Goal: Task Accomplishment & Management: Complete application form

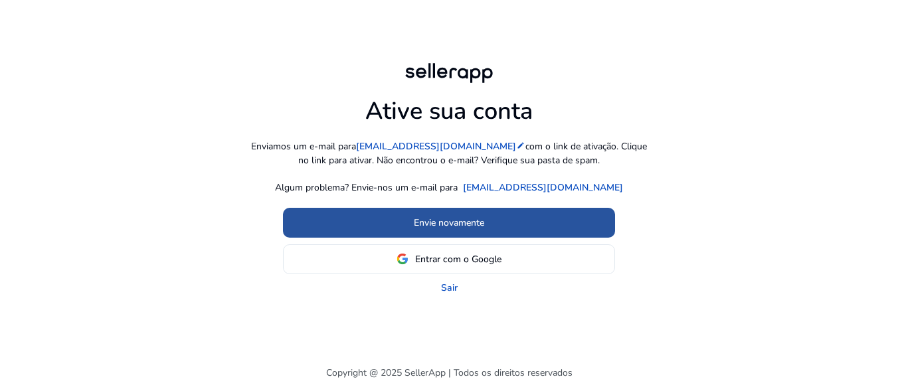
click at [458, 226] on font "Envie novamente" at bounding box center [449, 222] width 70 height 13
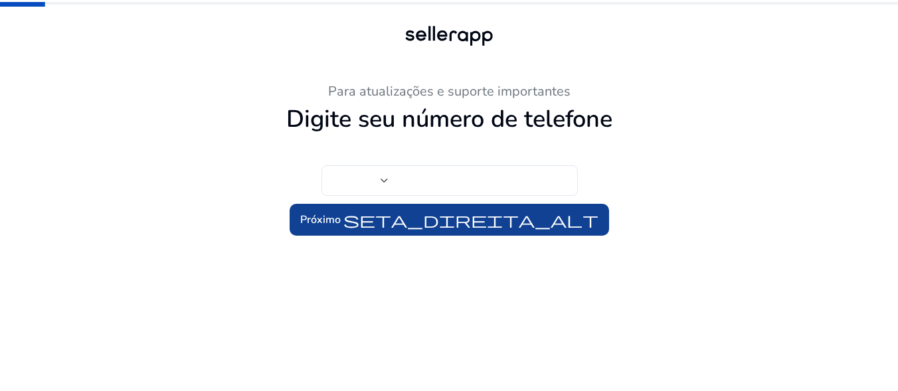
click at [607, 119] on font "Digite seu número de telefone" at bounding box center [449, 119] width 326 height 33
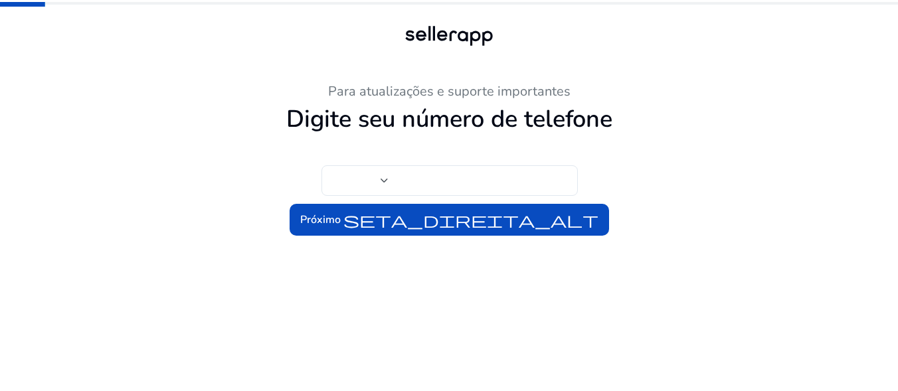
click at [375, 145] on app-sp-phone-input at bounding box center [448, 164] width 255 height 62
click at [386, 183] on div at bounding box center [384, 180] width 8 height 5
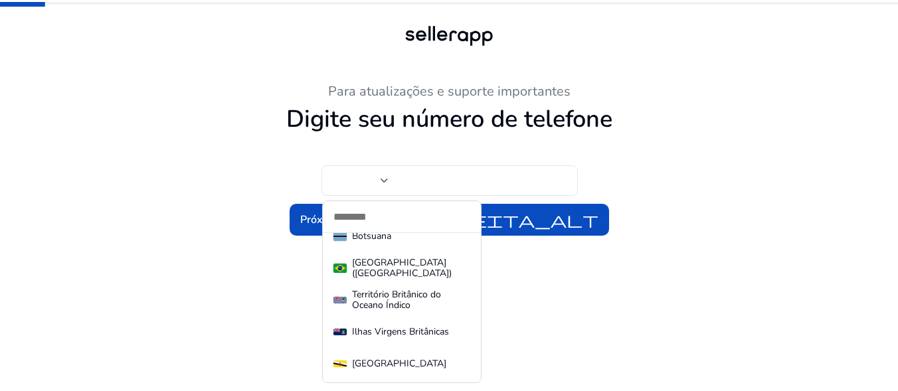
scroll to position [863, 0]
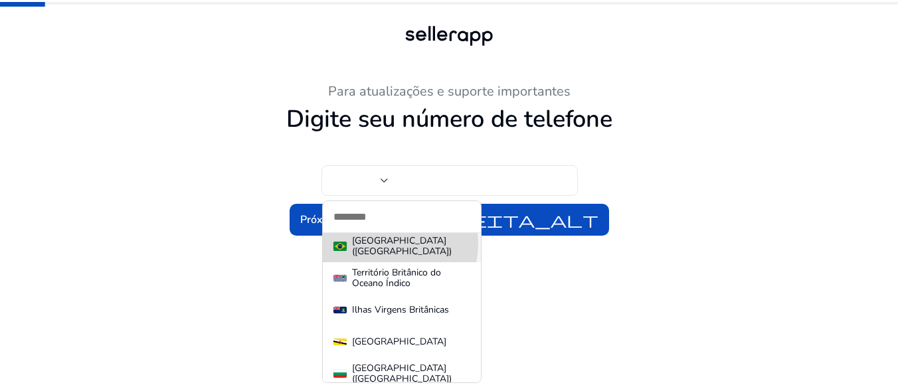
click at [383, 244] on font "[GEOGRAPHIC_DATA] ([GEOGRAPHIC_DATA])" at bounding box center [402, 245] width 100 height 23
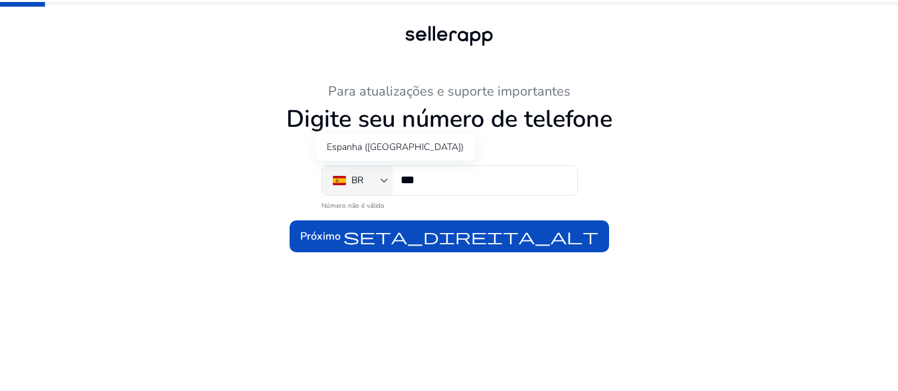
click at [382, 186] on div at bounding box center [384, 181] width 8 height 16
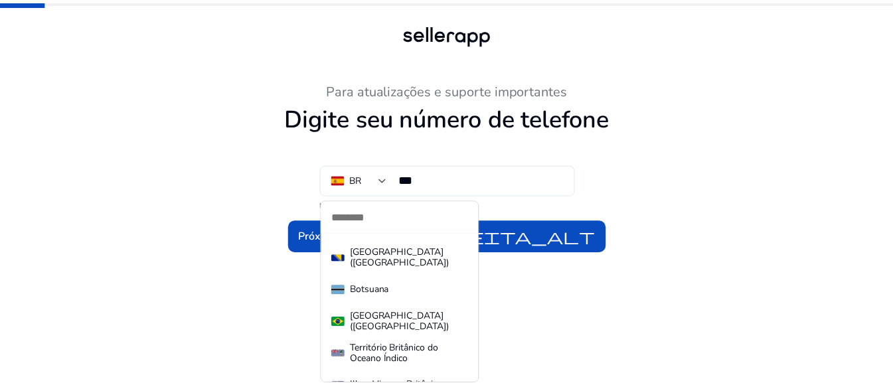
scroll to position [808, 0]
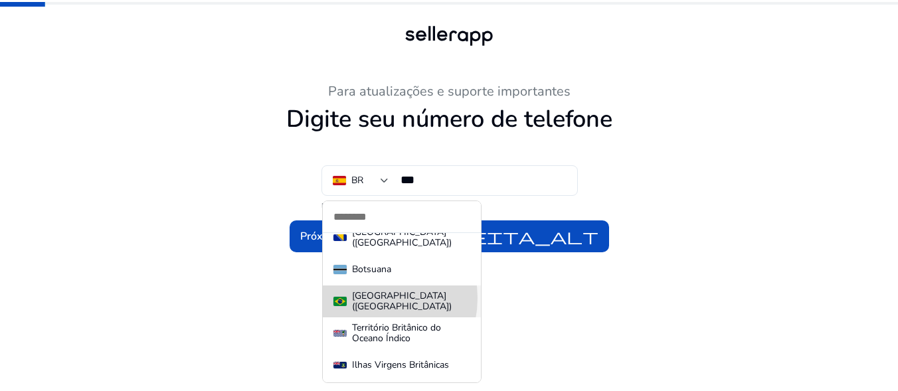
click at [362, 298] on font "[GEOGRAPHIC_DATA] ([GEOGRAPHIC_DATA])" at bounding box center [402, 300] width 100 height 23
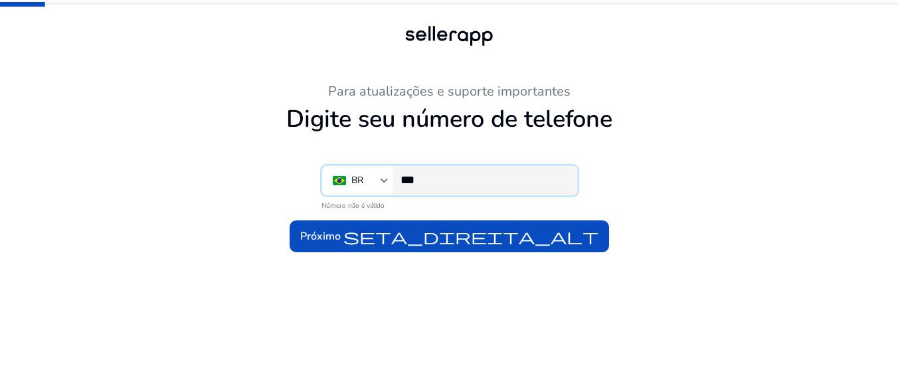
click at [447, 185] on input "***" at bounding box center [483, 180] width 166 height 15
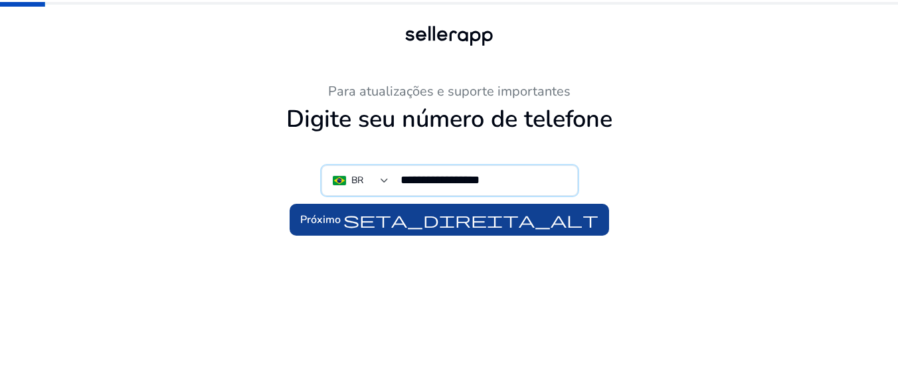
type input "**********"
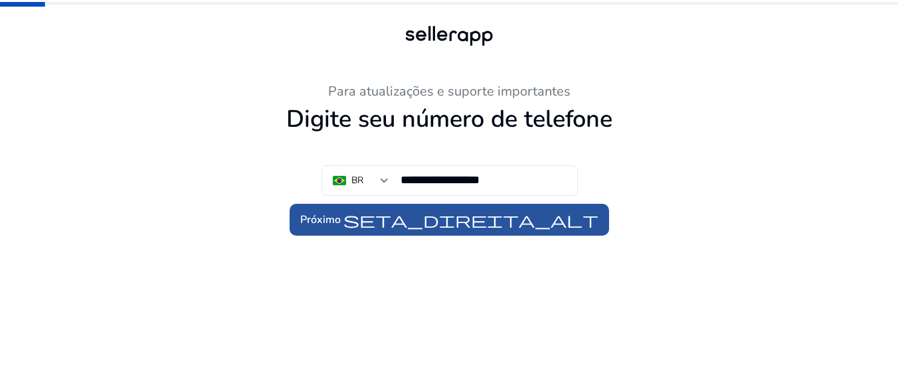
click at [466, 227] on font "seta_direita_alt" at bounding box center [470, 219] width 255 height 19
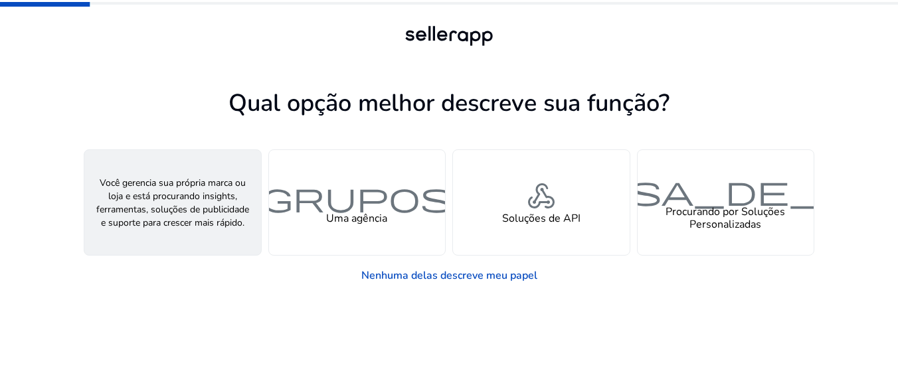
click at [181, 220] on font "Um vendedor" at bounding box center [172, 218] width 65 height 15
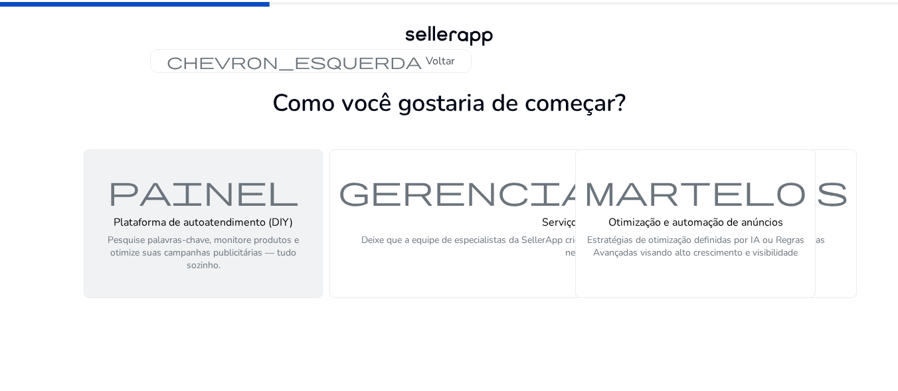
click at [187, 222] on font "Plataforma de autoatendimento (DIY)" at bounding box center [203, 222] width 179 height 15
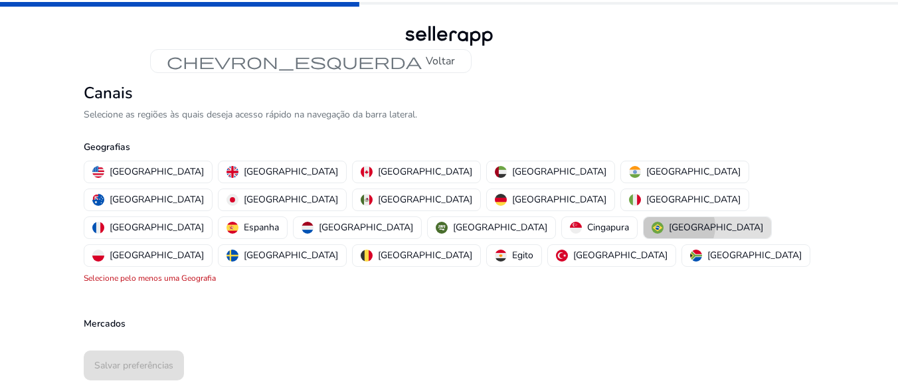
click at [669, 221] on font "[GEOGRAPHIC_DATA]" at bounding box center [716, 227] width 94 height 13
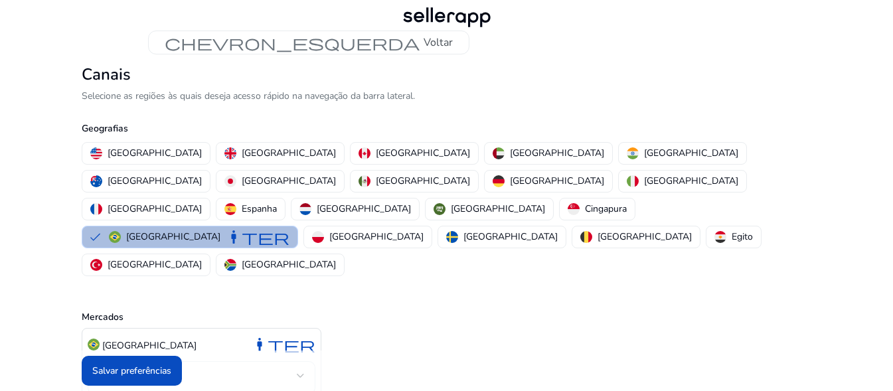
scroll to position [23, 0]
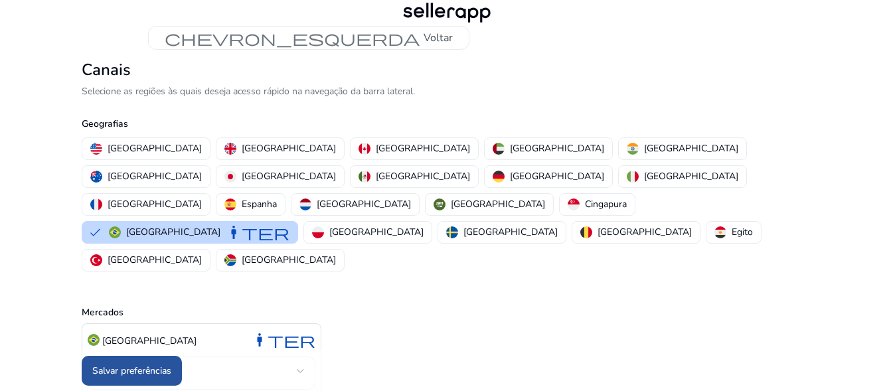
click at [140, 376] on font "Salvar preferências" at bounding box center [131, 370] width 79 height 13
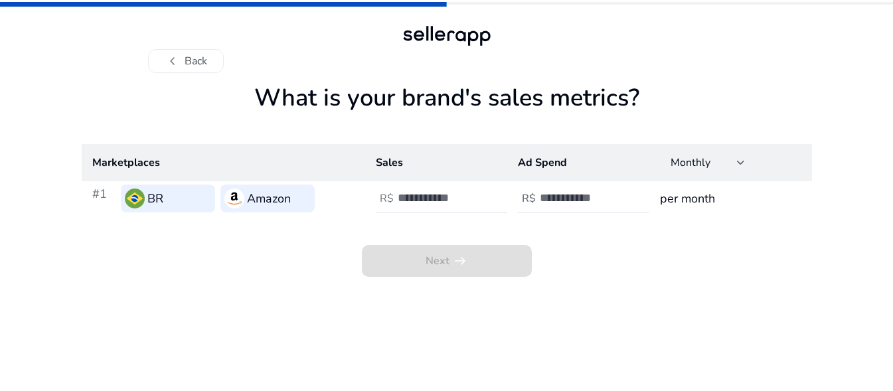
scroll to position [0, 0]
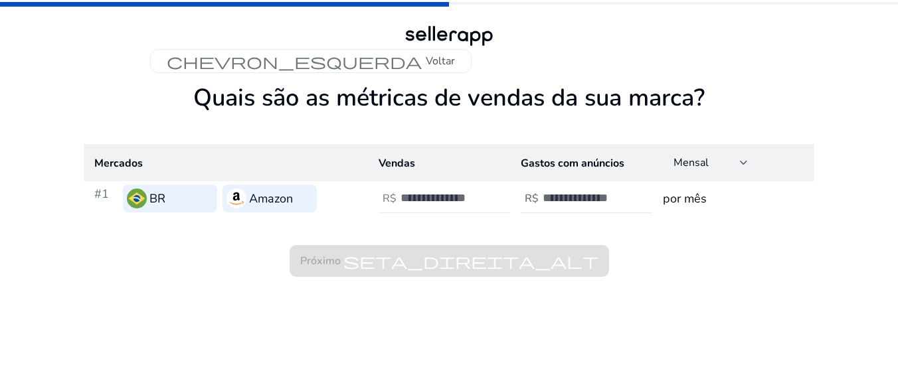
click at [427, 197] on input "number" at bounding box center [445, 198] width 90 height 15
type input "*"
click at [485, 195] on input "*" at bounding box center [445, 198] width 90 height 15
click at [485, 195] on input "***" at bounding box center [445, 198] width 90 height 15
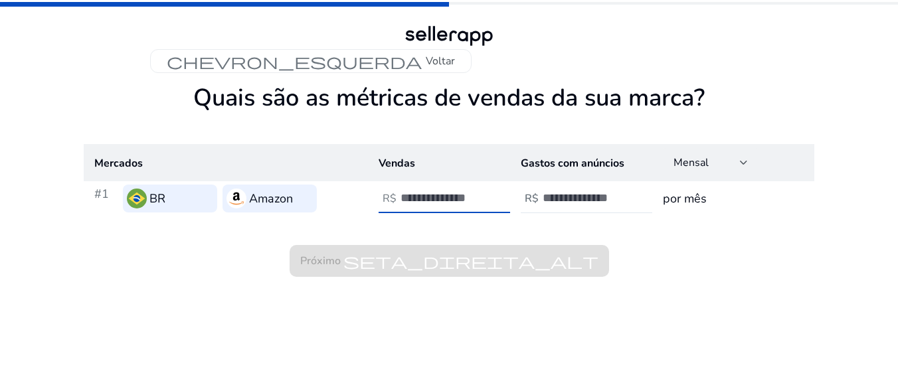
click at [485, 195] on input "***" at bounding box center [445, 198] width 90 height 15
type input "*"
type input "**"
type input "******"
click at [559, 199] on input "number" at bounding box center [587, 198] width 90 height 15
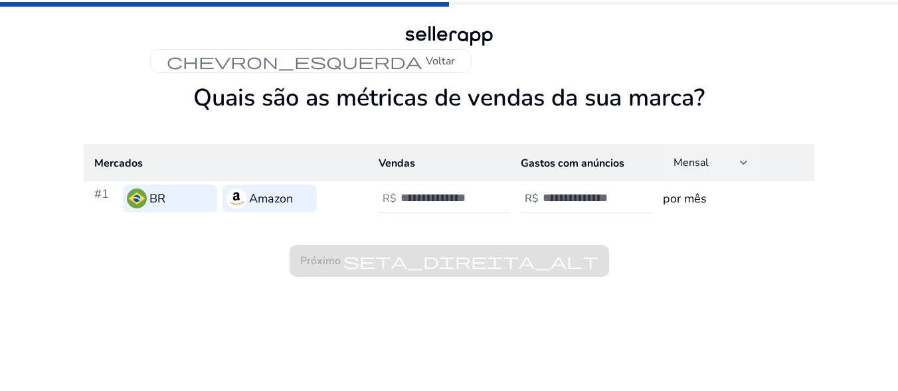
click at [744, 163] on div at bounding box center [744, 162] width 8 height 5
click at [744, 163] on div at bounding box center [449, 195] width 898 height 391
click at [603, 194] on input "number" at bounding box center [587, 198] width 90 height 15
type input "*"
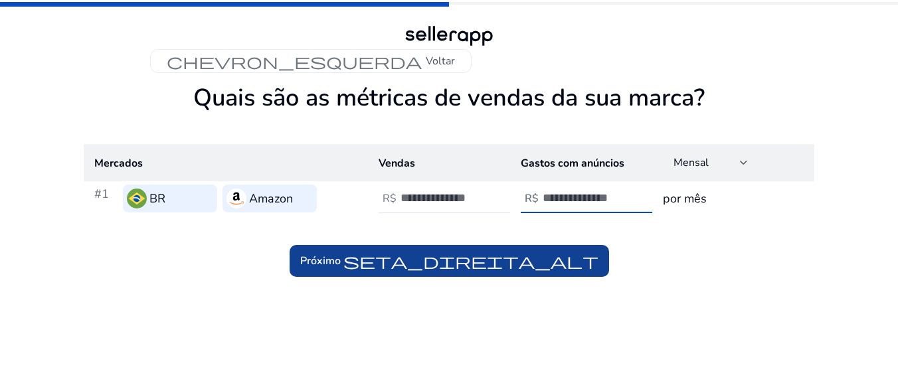
type input "*****"
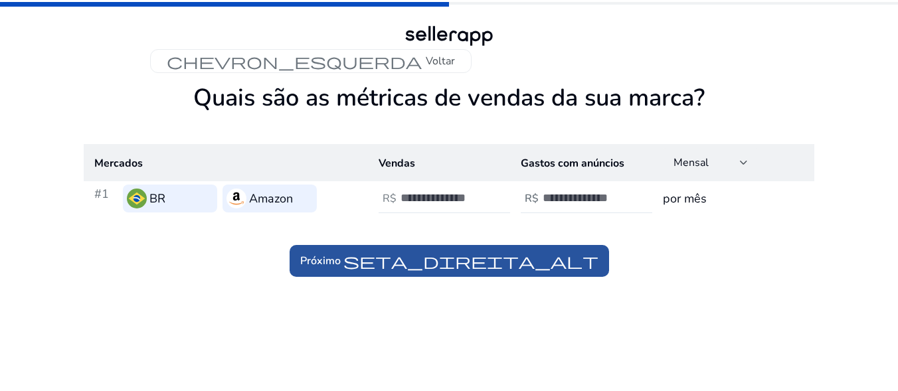
click at [498, 260] on font "seta_direita_alt" at bounding box center [470, 261] width 255 height 19
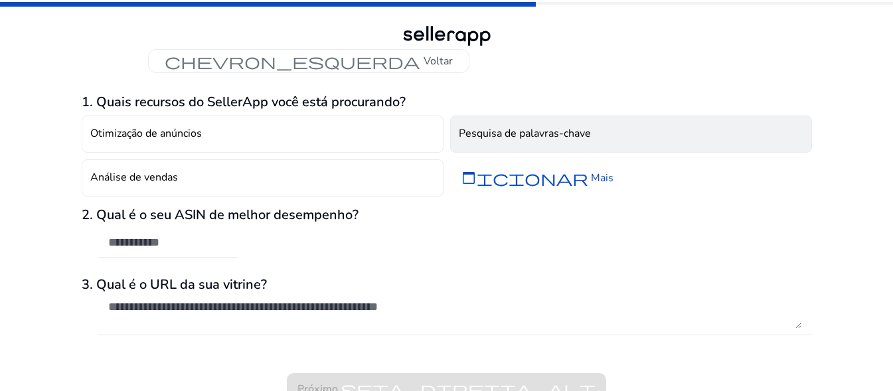
click at [519, 139] on font "Pesquisa de palavras-chave" at bounding box center [525, 133] width 132 height 15
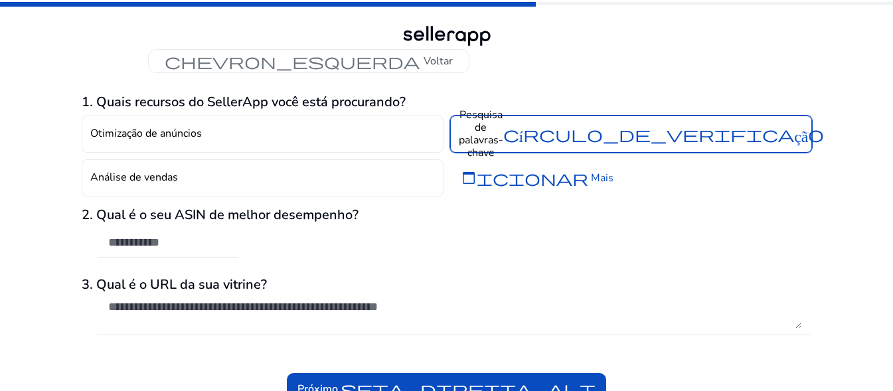
click at [483, 135] on font "Pesquisa de palavras-chave" at bounding box center [481, 134] width 44 height 53
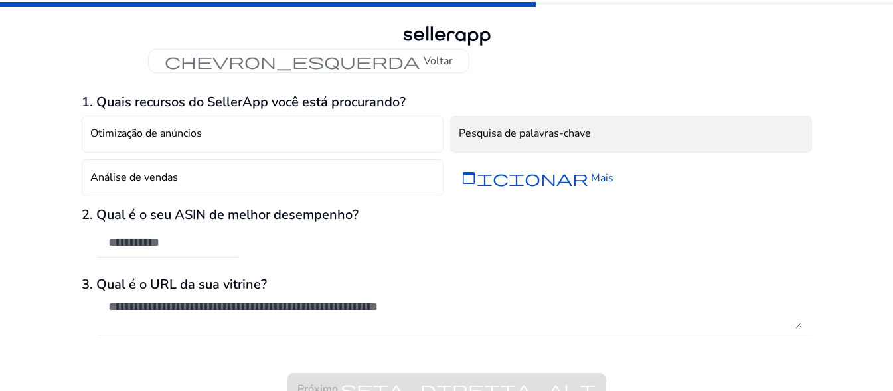
click at [483, 135] on font "Pesquisa de palavras-chave" at bounding box center [525, 133] width 132 height 15
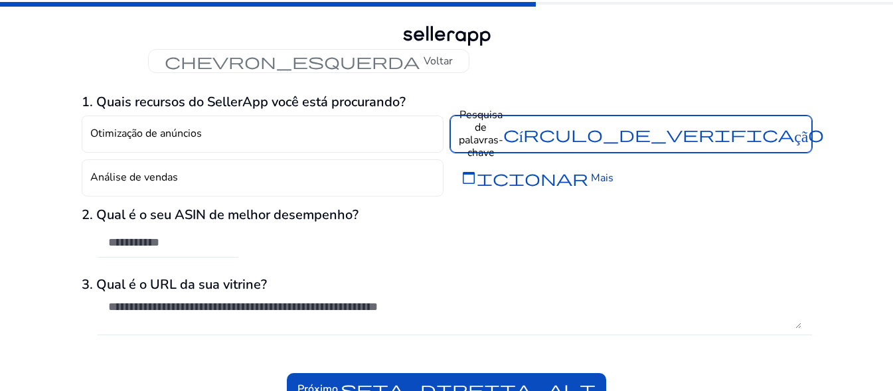
click at [499, 185] on font "adicionar" at bounding box center [524, 178] width 127 height 19
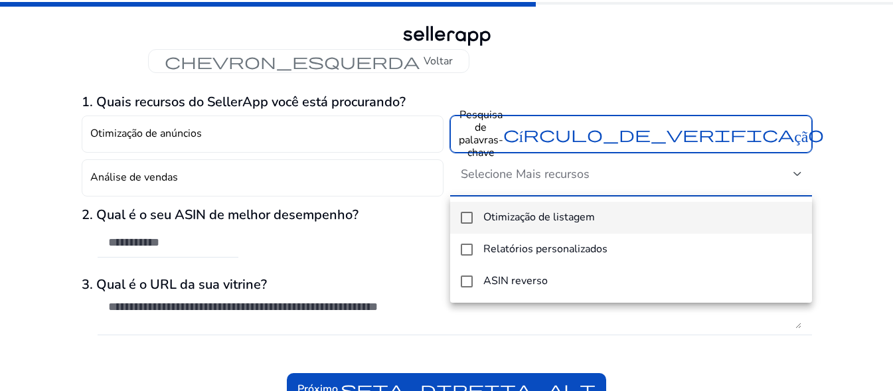
click at [590, 139] on div at bounding box center [446, 195] width 893 height 391
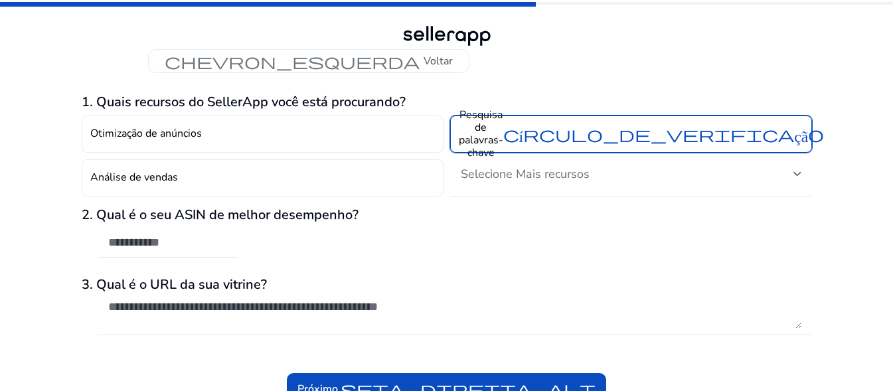
click at [589, 140] on font "círculo_de_verificação" at bounding box center [663, 134] width 321 height 19
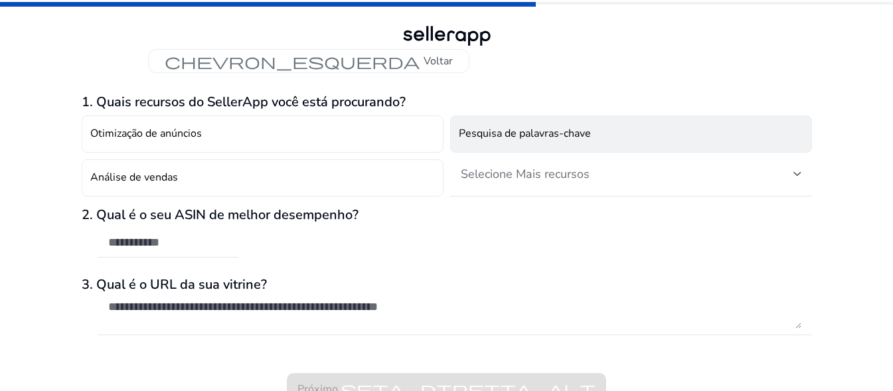
click at [557, 135] on font "Pesquisa de palavras-chave" at bounding box center [525, 133] width 132 height 15
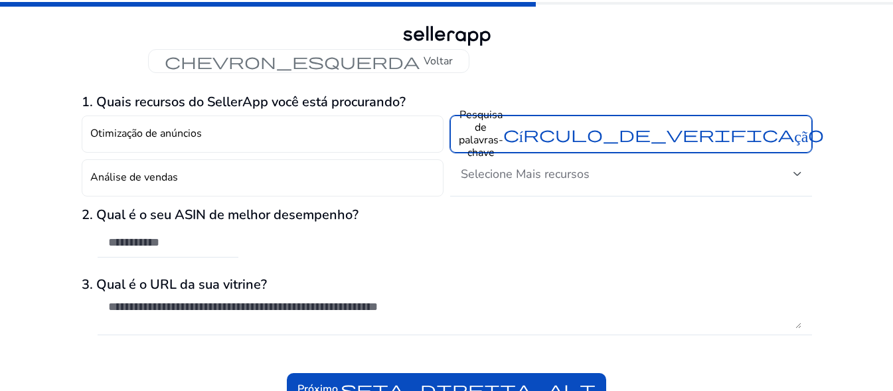
click at [478, 128] on font "Pesquisa de palavras-chave" at bounding box center [481, 134] width 44 height 53
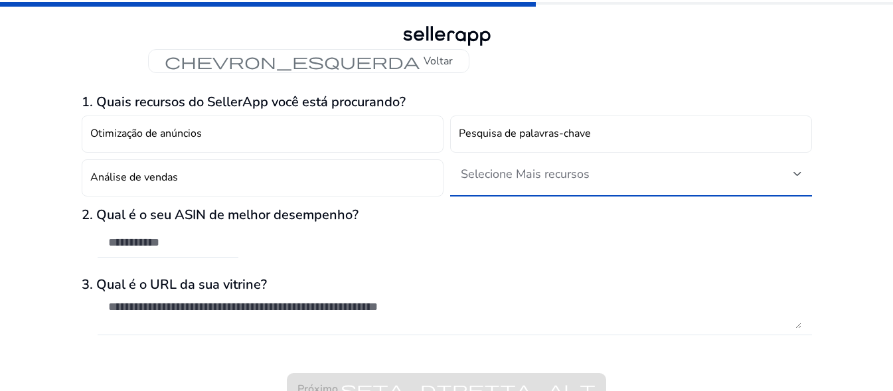
click at [795, 175] on div at bounding box center [797, 173] width 8 height 5
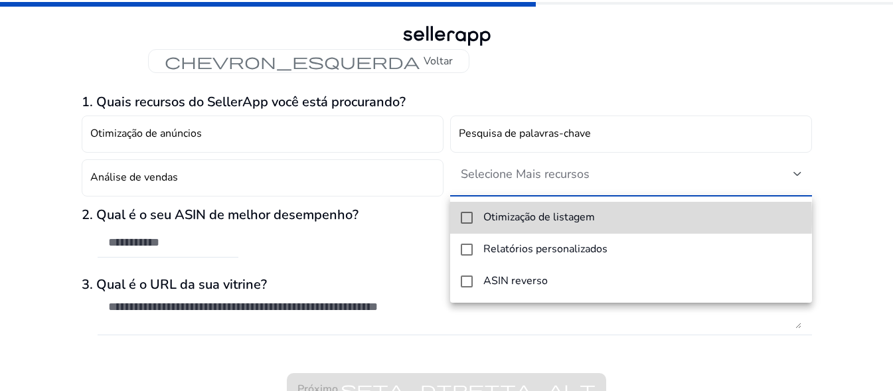
click at [464, 220] on mat-pseudo-checkbox at bounding box center [467, 218] width 12 height 12
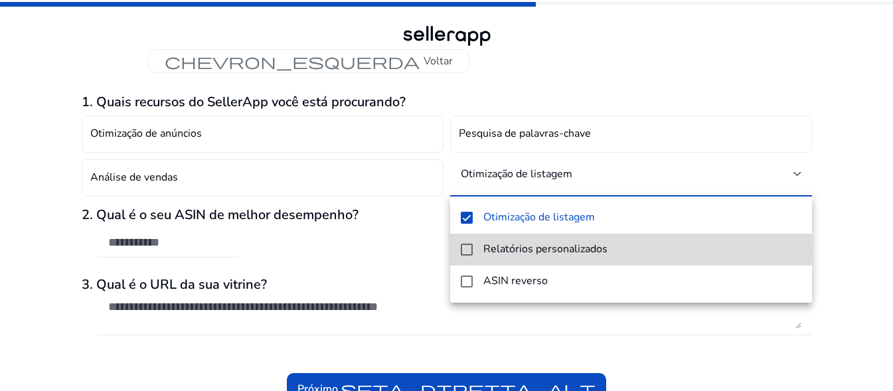
click at [470, 250] on mat-pseudo-checkbox at bounding box center [467, 250] width 12 height 12
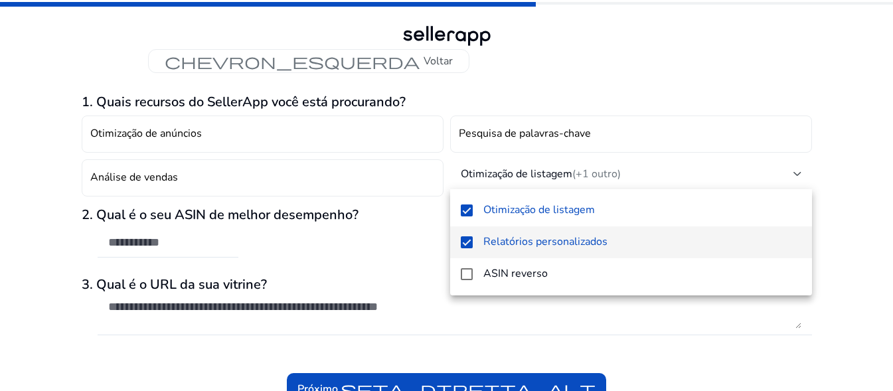
scroll to position [14, 0]
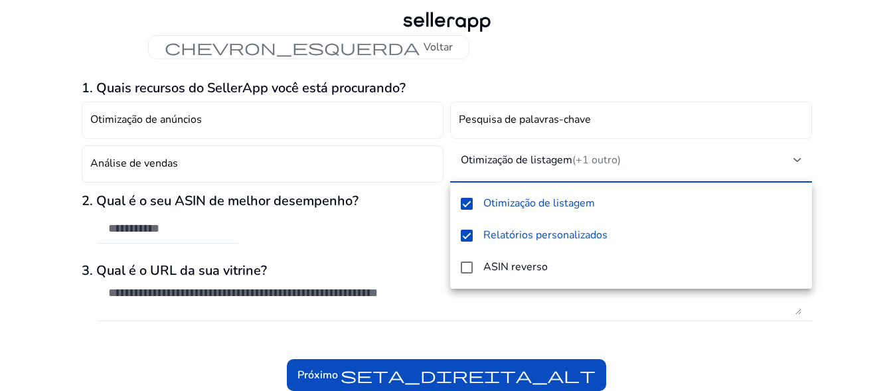
click at [110, 290] on div at bounding box center [446, 195] width 893 height 391
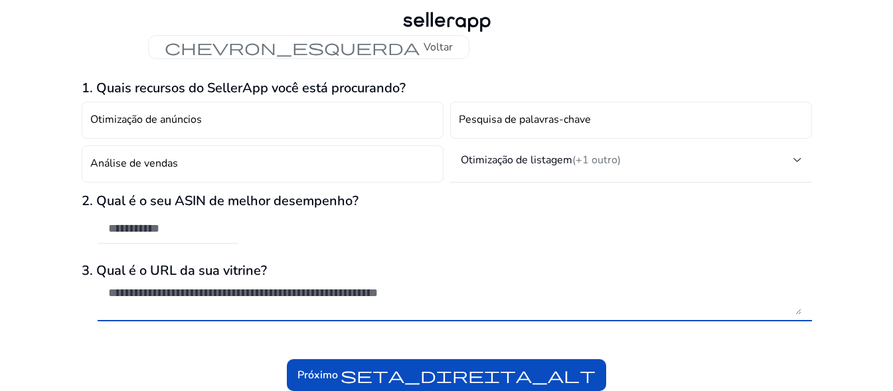
click at [111, 293] on textarea at bounding box center [454, 299] width 693 height 29
paste textarea "**********"
type textarea "**********"
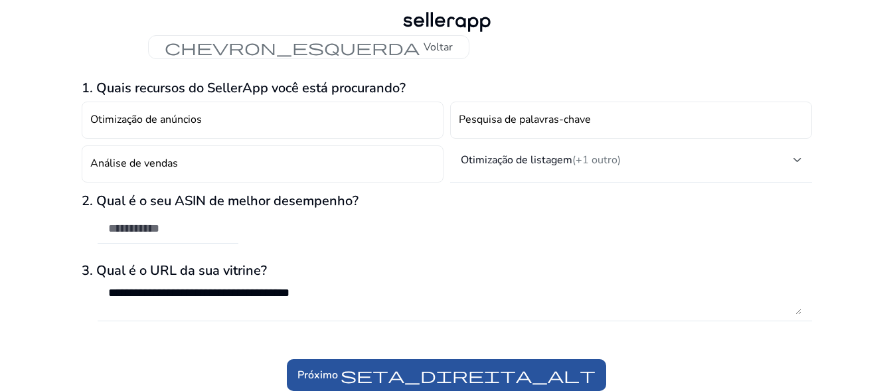
click at [470, 374] on font "seta_direita_alt" at bounding box center [468, 375] width 255 height 19
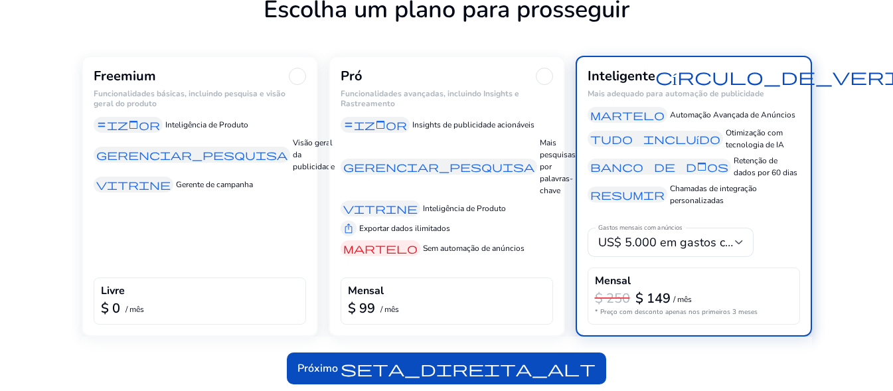
scroll to position [98, 0]
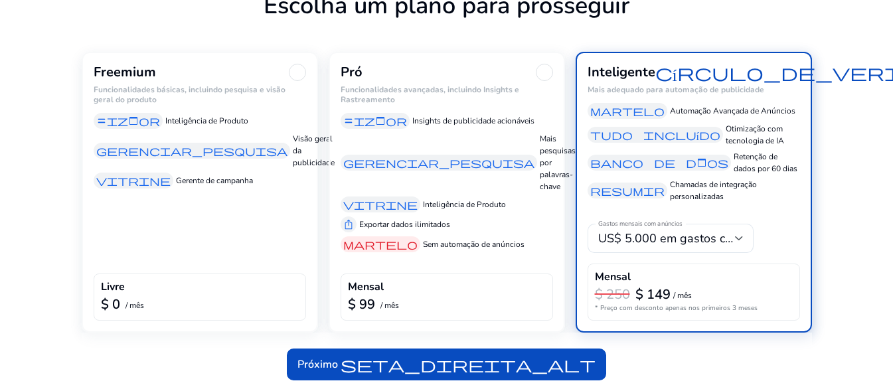
click at [182, 102] on h6 "Funcionalidades básicas, incluindo pesquisa e visão geral do produto" at bounding box center [200, 94] width 212 height 19
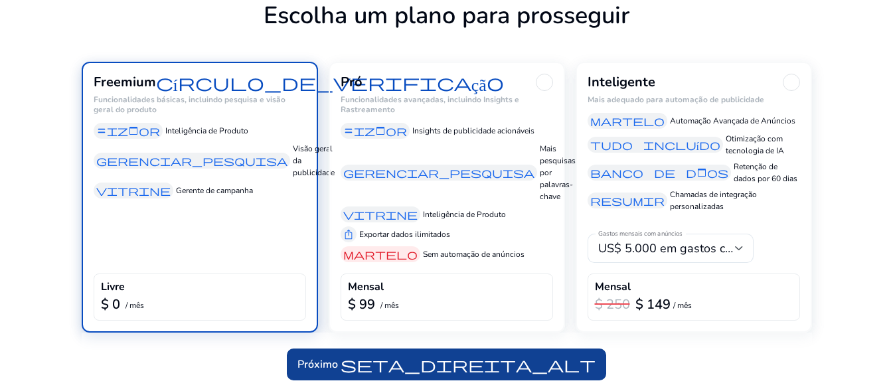
click at [421, 362] on font "seta_direita_alt" at bounding box center [468, 364] width 255 height 19
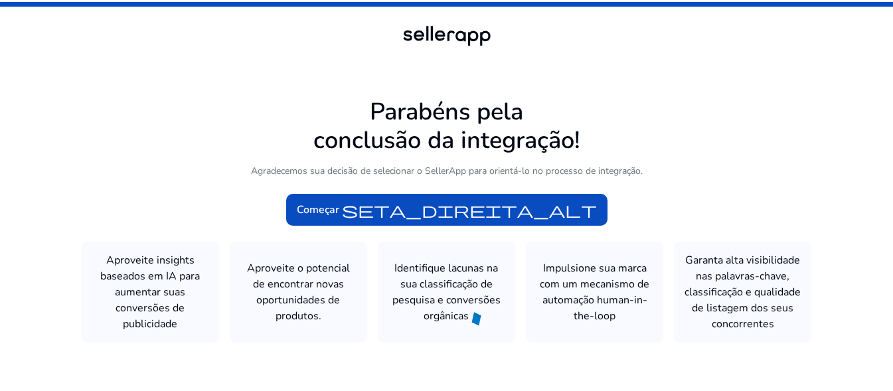
scroll to position [1, 0]
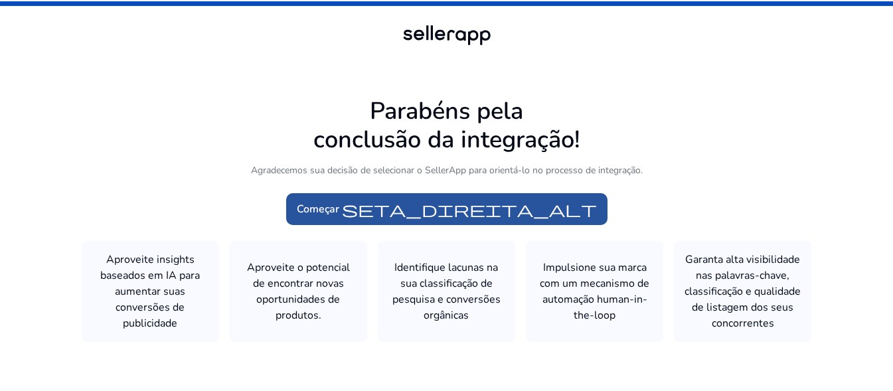
click at [409, 222] on span at bounding box center [446, 209] width 321 height 32
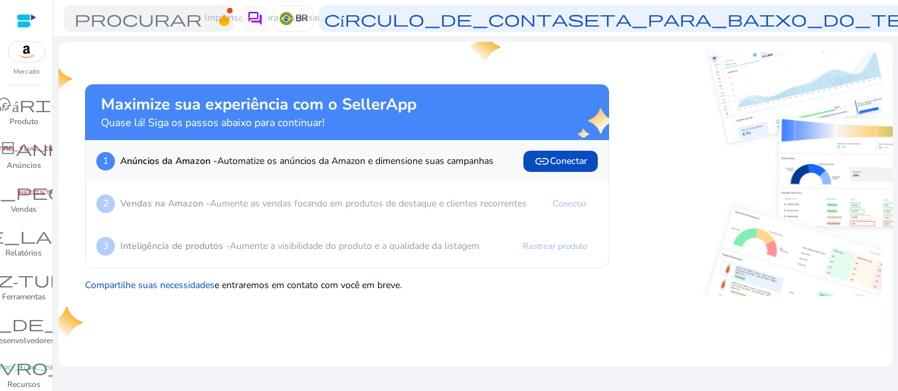
click at [31, 86] on div "Mercado inventário_2 Produto campanha registro_manual_de_fibra Anúncios donut_p…" at bounding box center [26, 195] width 53 height 391
click at [37, 92] on div "Mercado inventário_2 Produto campanha registro_manual_de_fibra Anúncios donut_p…" at bounding box center [26, 195] width 53 height 391
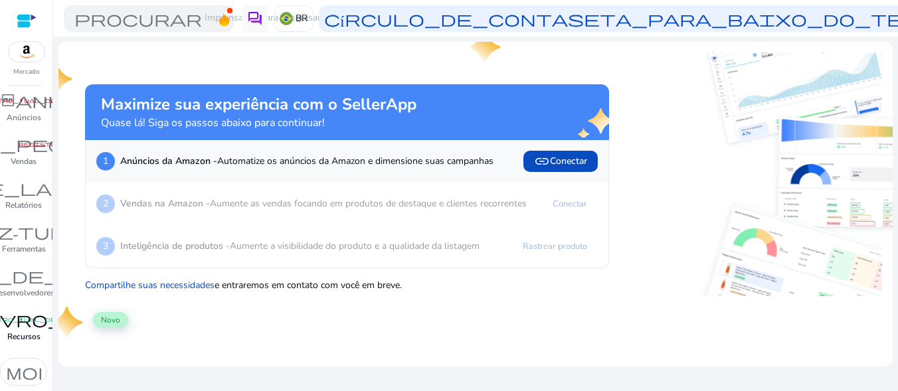
click at [35, 319] on font "registro_manual_de_fibra" at bounding box center [29, 319] width 117 height 7
click at [35, 318] on font "registro_manual_de_fibra" at bounding box center [29, 319] width 117 height 7
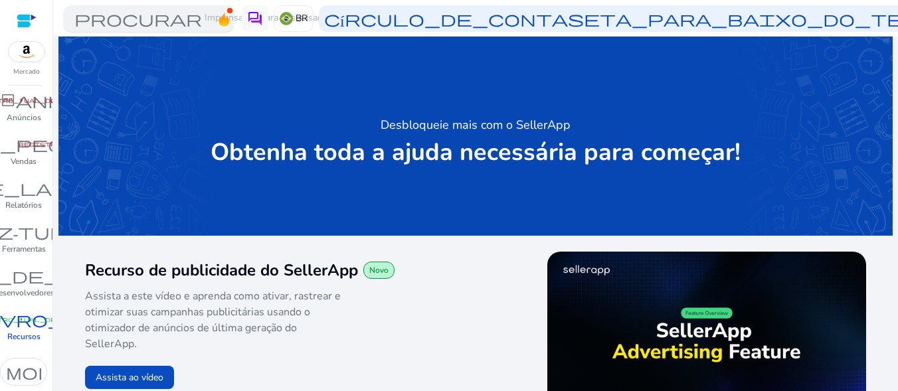
click at [148, 21] on font "procurar" at bounding box center [137, 18] width 127 height 19
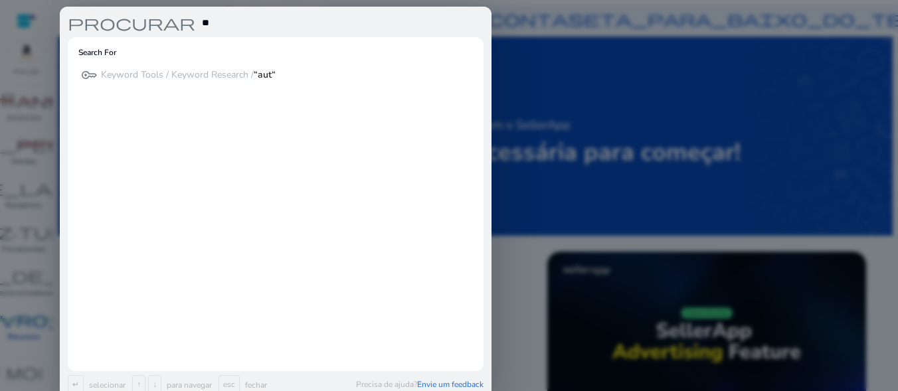
type input "*"
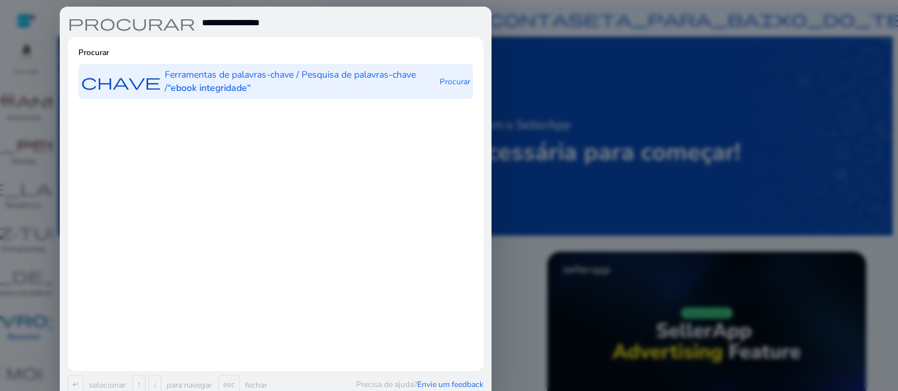
type input "**********"
click at [108, 88] on font "chave" at bounding box center [121, 81] width 80 height 19
